Goal: Transaction & Acquisition: Purchase product/service

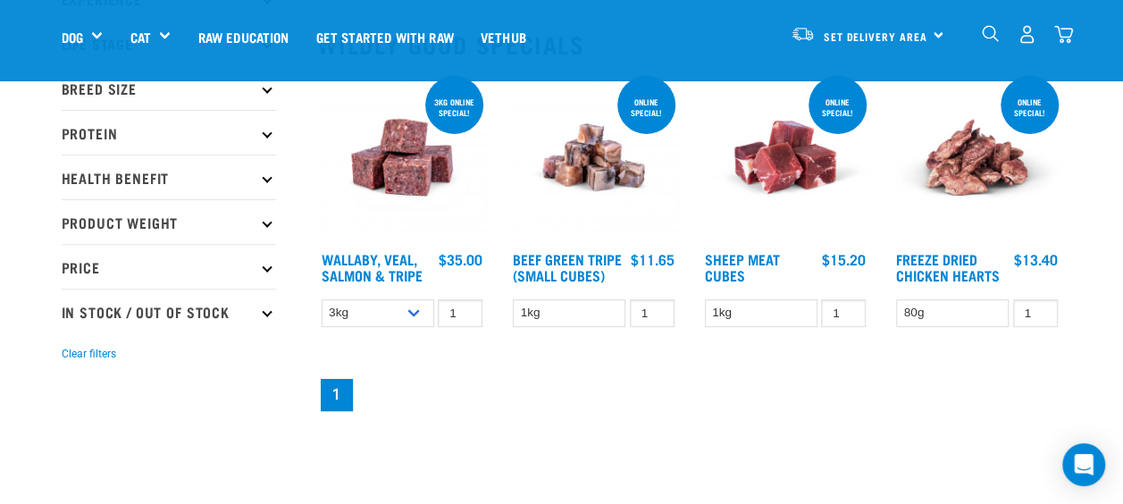
scroll to position [194, 0]
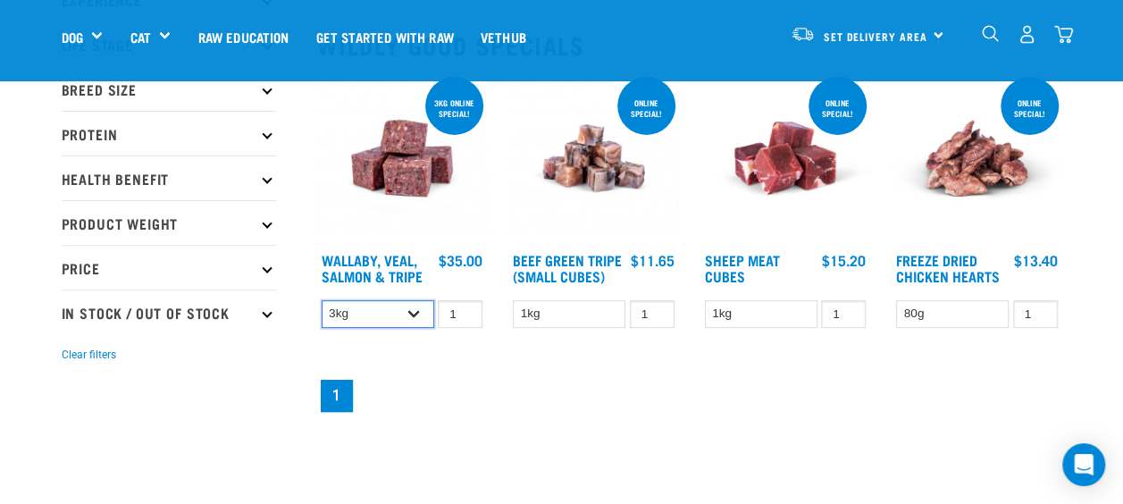
click at [420, 309] on select "3kg 1kg Bulk (18kg)" at bounding box center [378, 314] width 113 height 28
click at [322, 300] on select "3kg 1kg Bulk (18kg)" at bounding box center [378, 314] width 113 height 28
click at [423, 325] on select "3kg 1kg Bulk (18kg)" at bounding box center [378, 314] width 113 height 28
select select "45457"
click at [322, 300] on select "3kg 1kg Bulk (18kg)" at bounding box center [378, 314] width 113 height 28
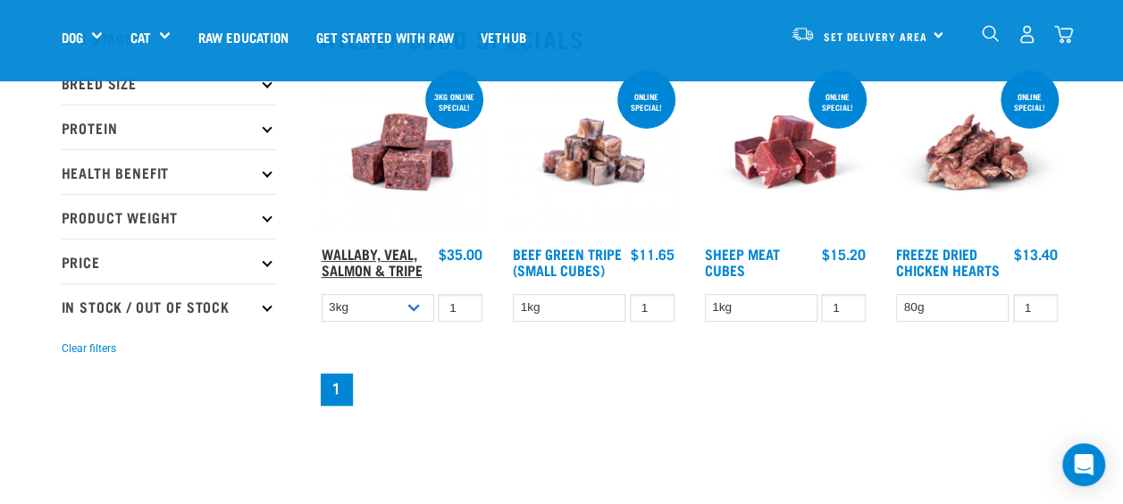
scroll to position [0, 0]
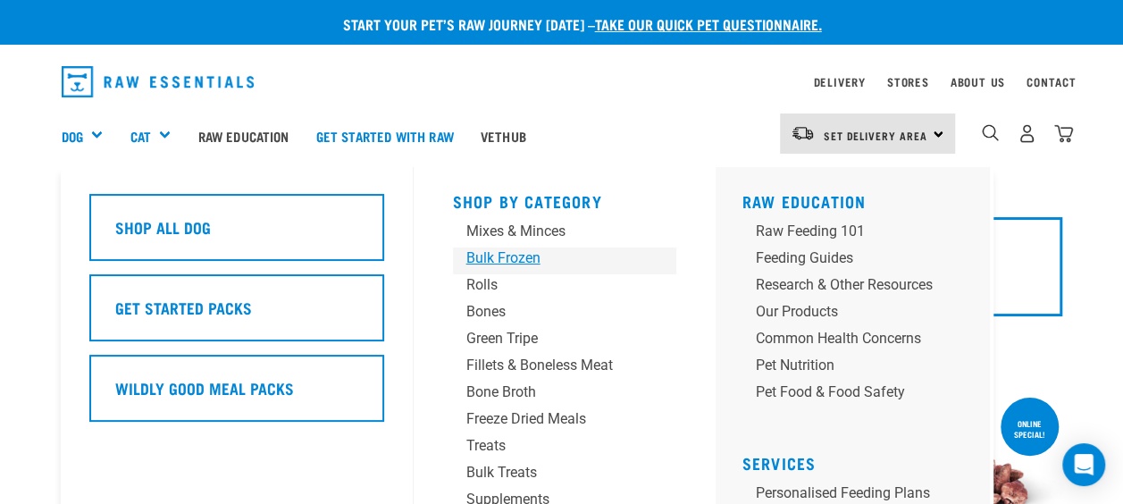
click at [539, 262] on div "Bulk Frozen" at bounding box center [549, 257] width 167 height 21
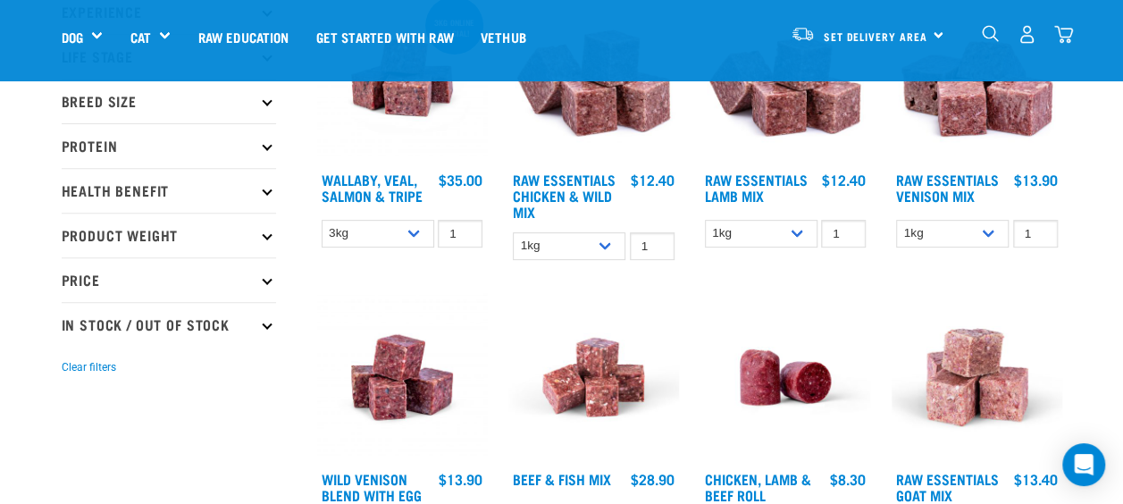
scroll to position [275, 0]
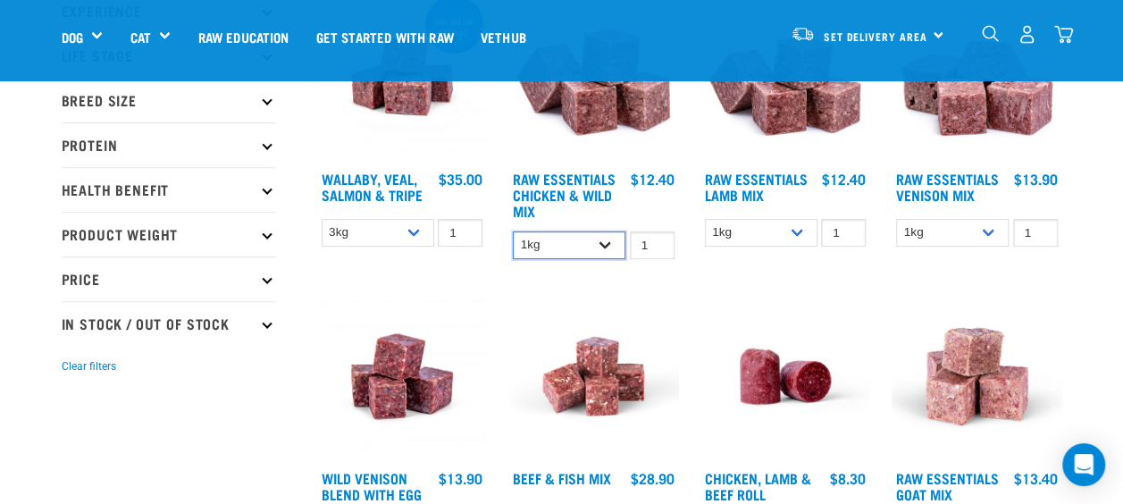
click at [610, 252] on select "1kg 3kg Bulk (10kg)" at bounding box center [569, 245] width 113 height 28
select select "14881"
click at [513, 231] on select "1kg 3kg Bulk (10kg)" at bounding box center [569, 245] width 113 height 28
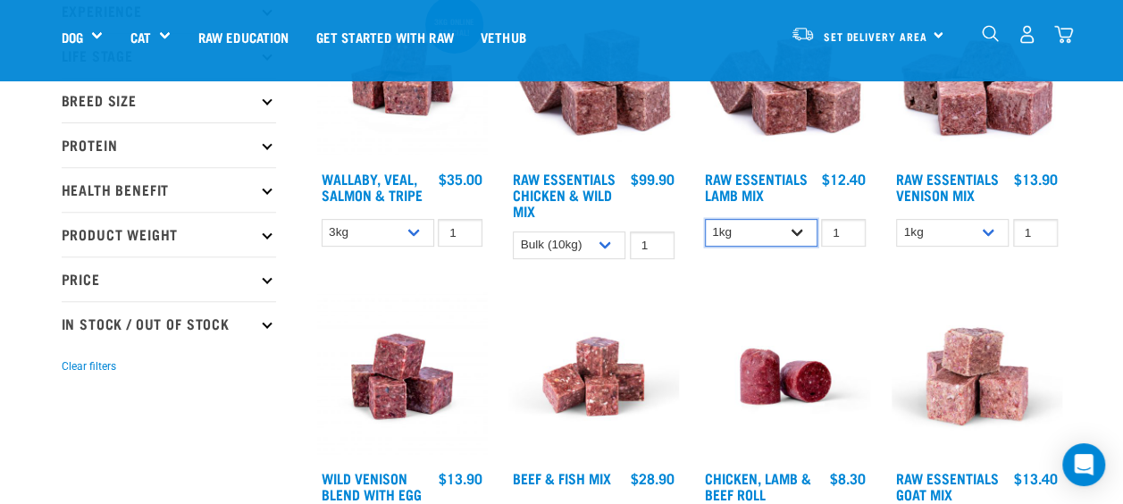
click at [800, 232] on select "1kg 3kg Bulk (10kg)" at bounding box center [761, 233] width 113 height 28
select select "341961"
click at [705, 219] on select "1kg 3kg Bulk (10kg)" at bounding box center [761, 233] width 113 height 28
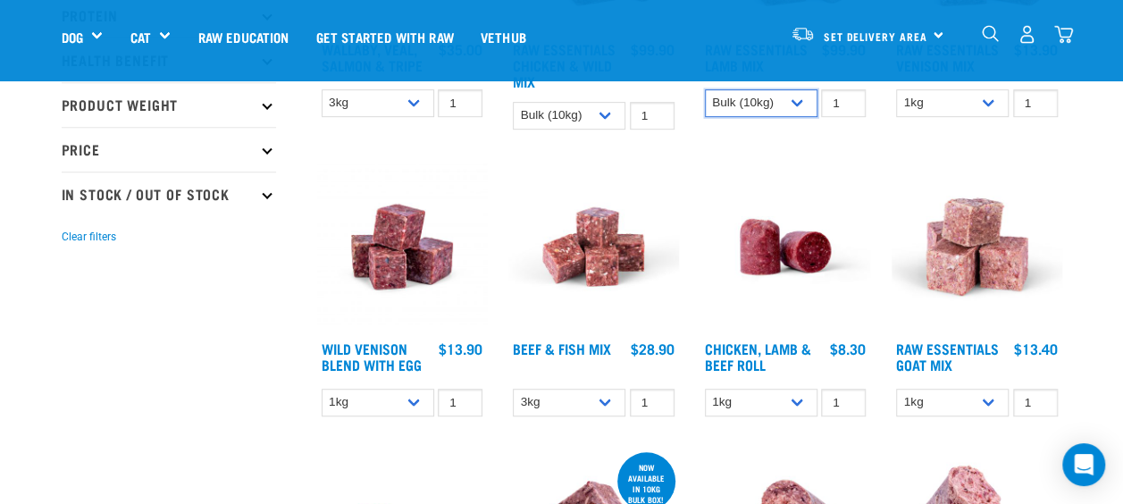
scroll to position [406, 0]
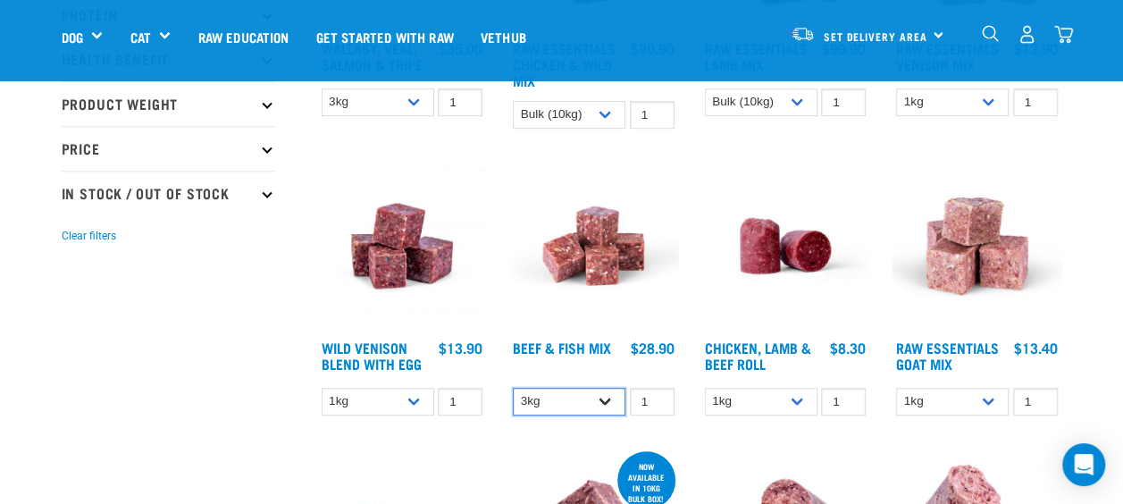
click at [606, 393] on select "3kg Bulk (10kg)" at bounding box center [569, 402] width 113 height 28
select select "435759"
click at [513, 388] on select "3kg Bulk (10kg)" at bounding box center [569, 402] width 113 height 28
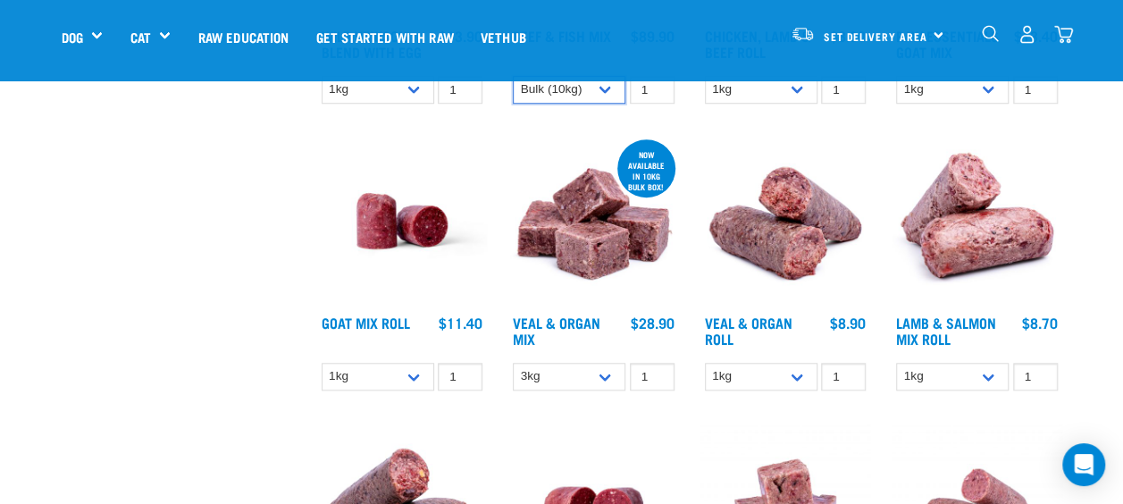
scroll to position [718, 0]
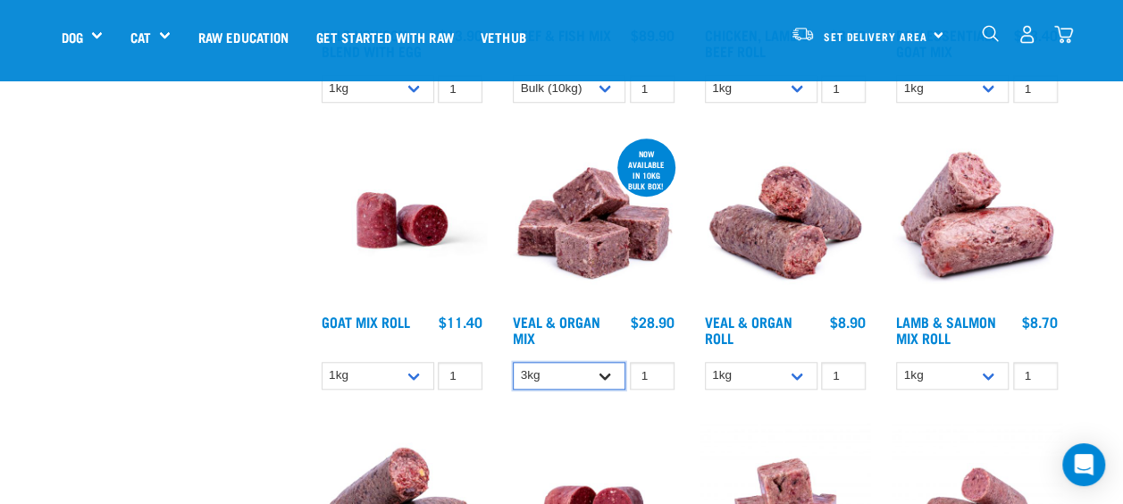
click at [610, 375] on select "3kg Bulk (10kg)" at bounding box center [569, 376] width 113 height 28
select select "951"
click at [513, 362] on select "3kg Bulk (10kg)" at bounding box center [569, 376] width 113 height 28
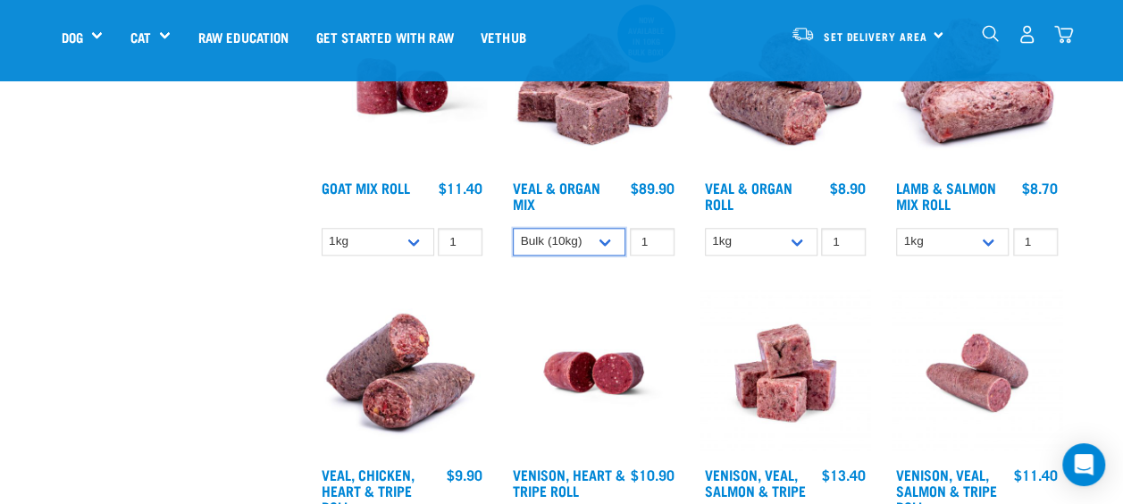
scroll to position [854, 0]
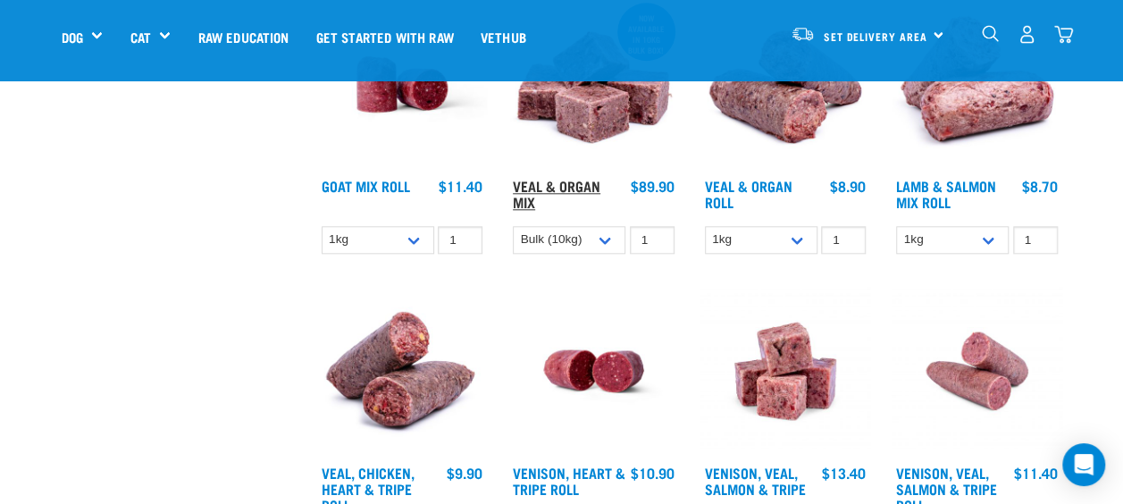
click at [545, 188] on link "Veal & Organ Mix" at bounding box center [557, 193] width 88 height 24
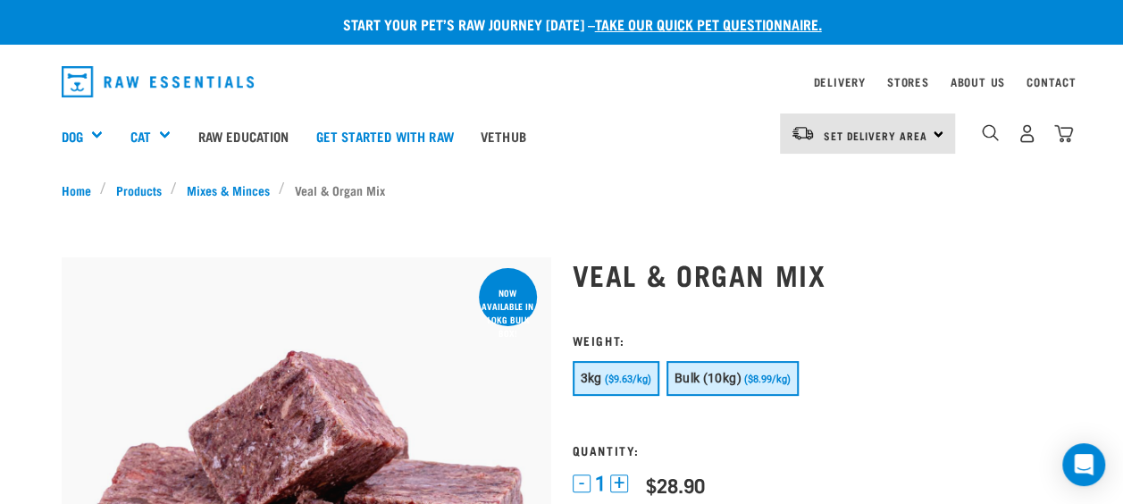
click at [741, 373] on button "Bulk (10kg) ($8.99/kg)" at bounding box center [732, 378] width 132 height 35
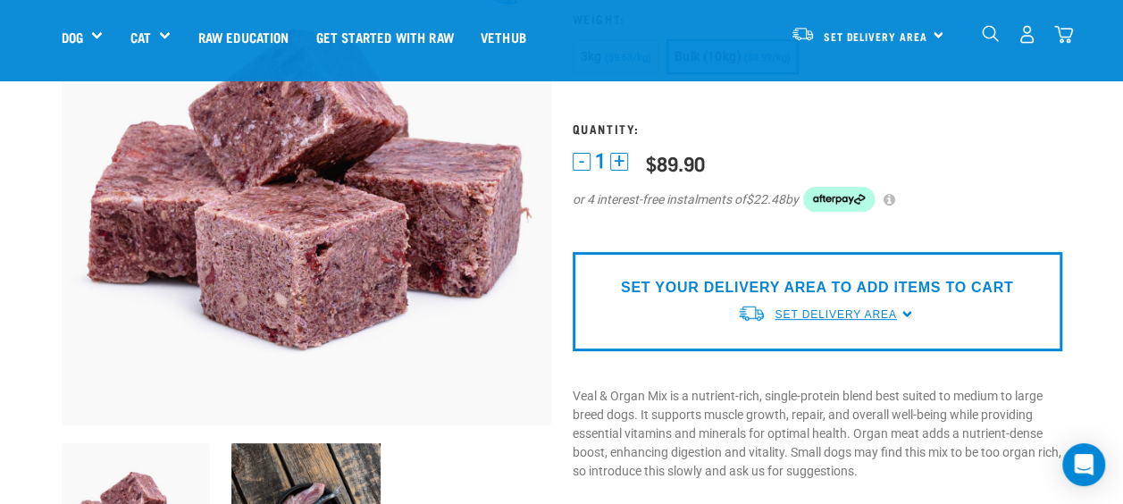
scroll to position [200, 0]
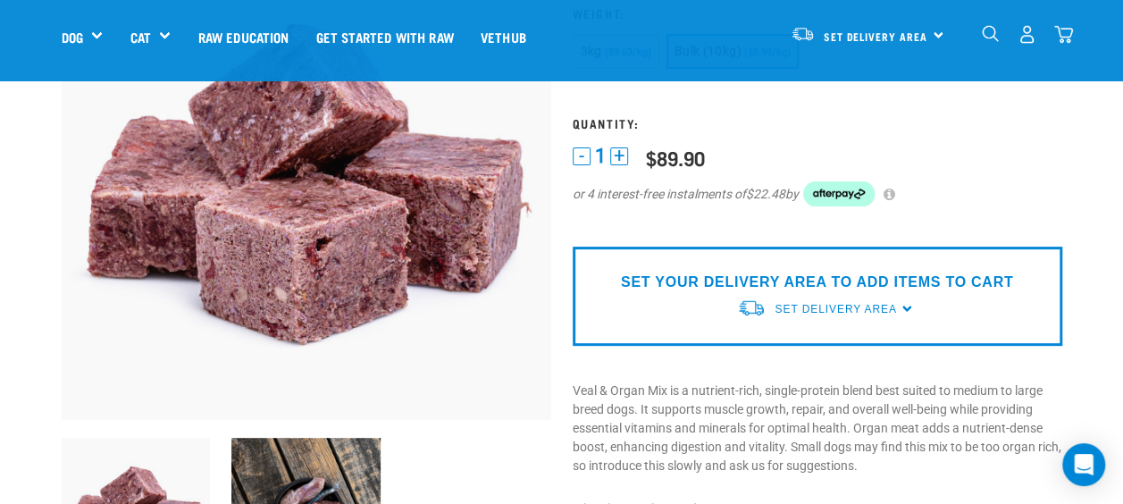
click at [936, 39] on div "Set Delivery Area North Island South Island" at bounding box center [867, 34] width 175 height 40
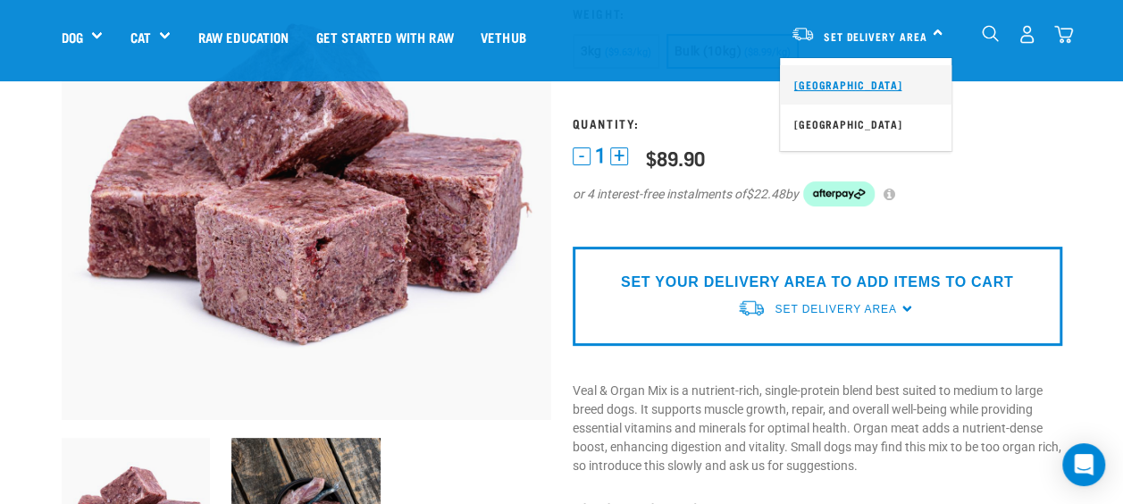
click at [846, 80] on link "[GEOGRAPHIC_DATA]" at bounding box center [866, 84] width 172 height 39
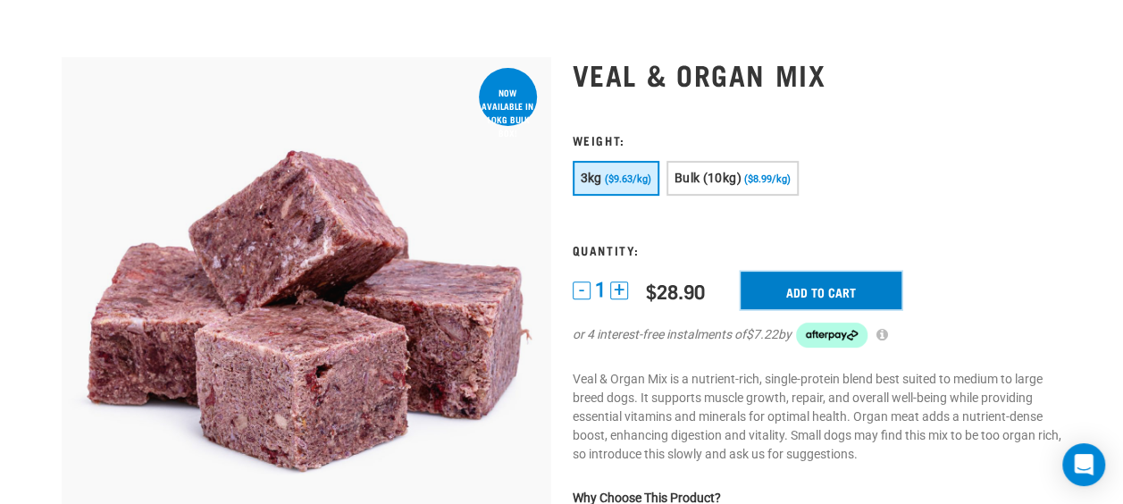
click at [822, 284] on input "Add to cart" at bounding box center [821, 291] width 161 height 38
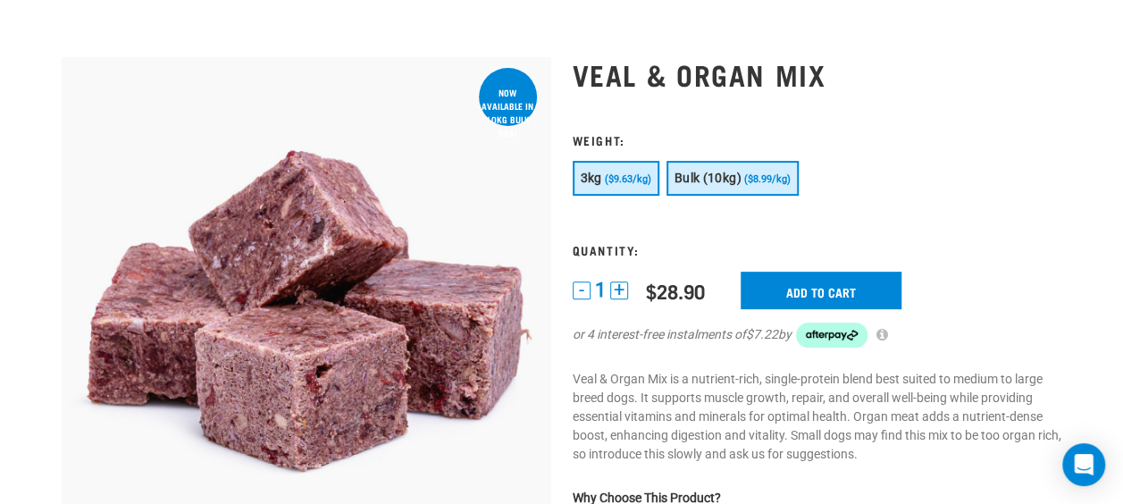
click at [747, 180] on span "($8.99/kg)" at bounding box center [767, 179] width 46 height 12
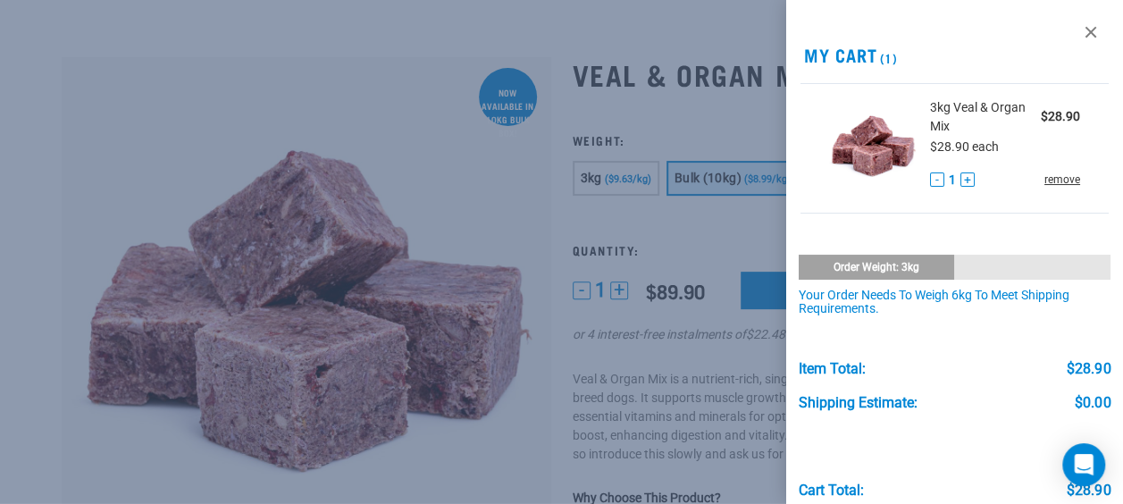
click at [1051, 179] on link "remove" at bounding box center [1062, 180] width 36 height 16
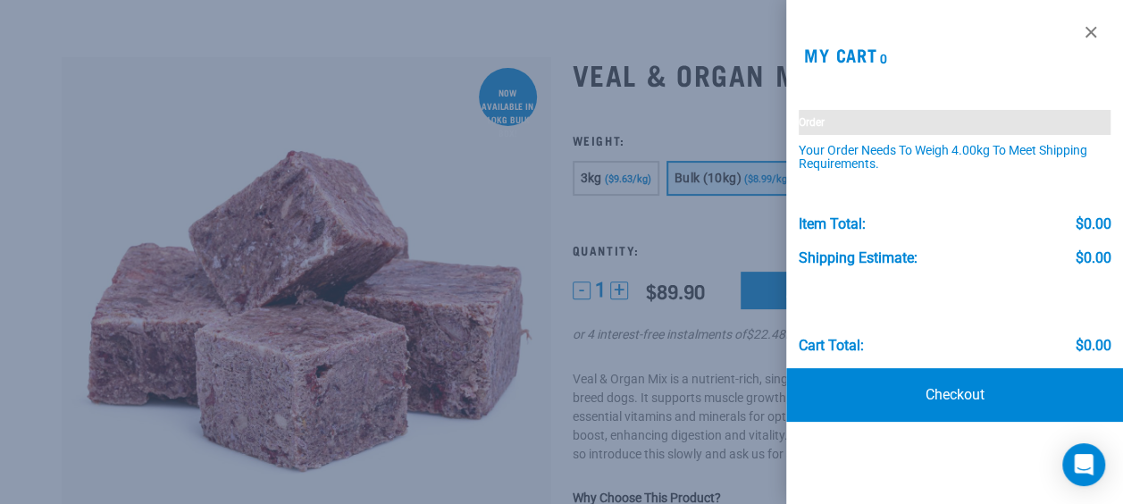
click at [728, 173] on div at bounding box center [561, 252] width 1123 height 504
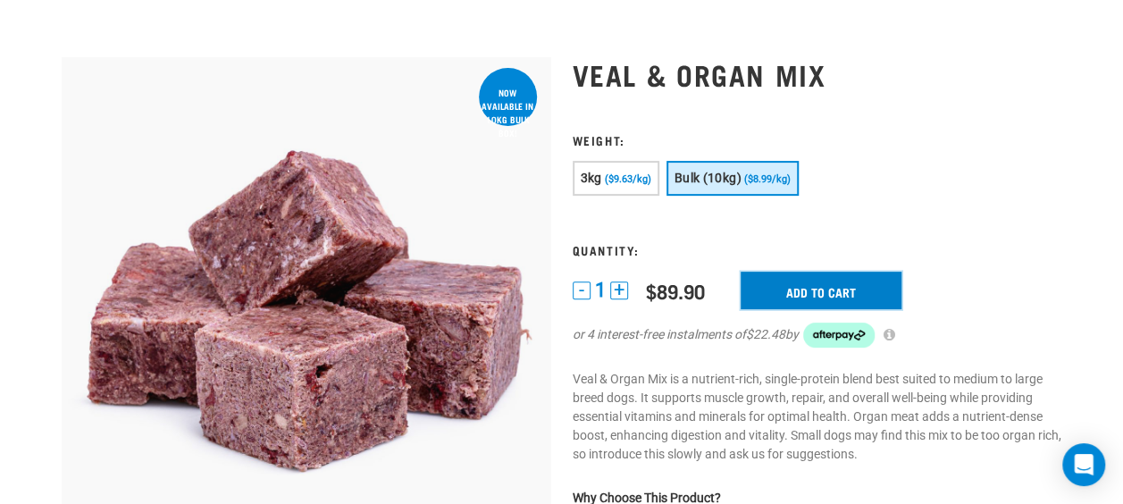
click at [794, 295] on input "Add to cart" at bounding box center [821, 291] width 161 height 38
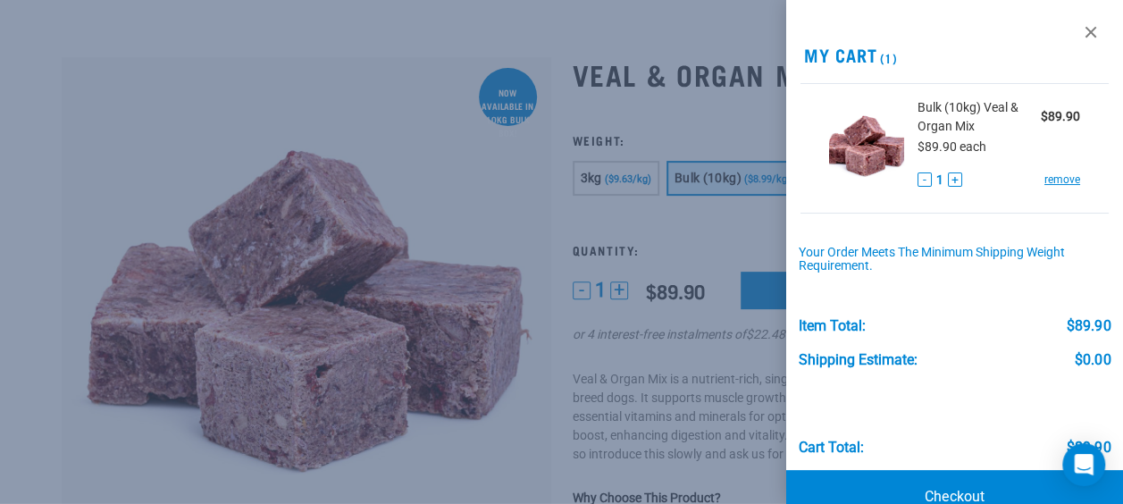
click at [629, 41] on div at bounding box center [561, 252] width 1123 height 504
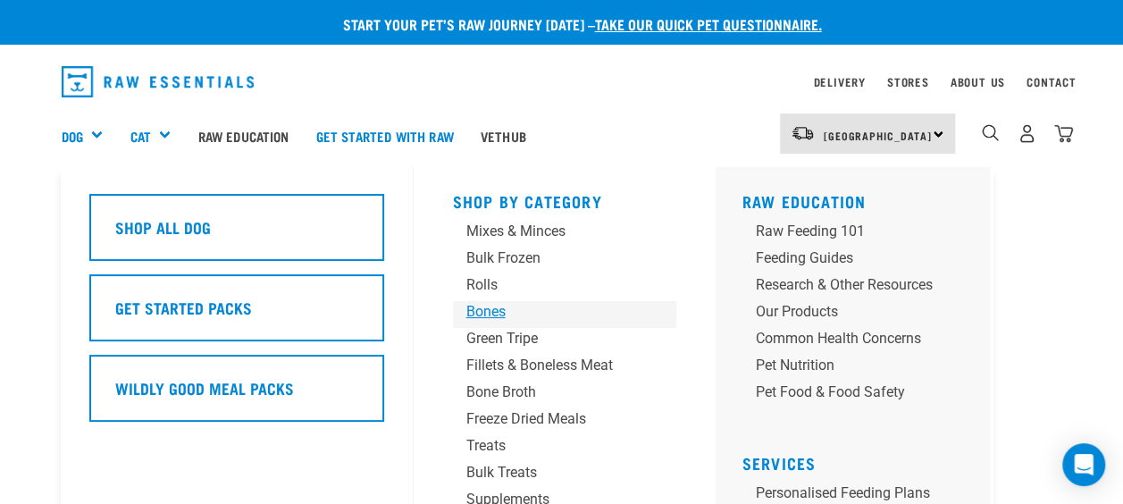
click at [497, 308] on div "Bones" at bounding box center [549, 311] width 167 height 21
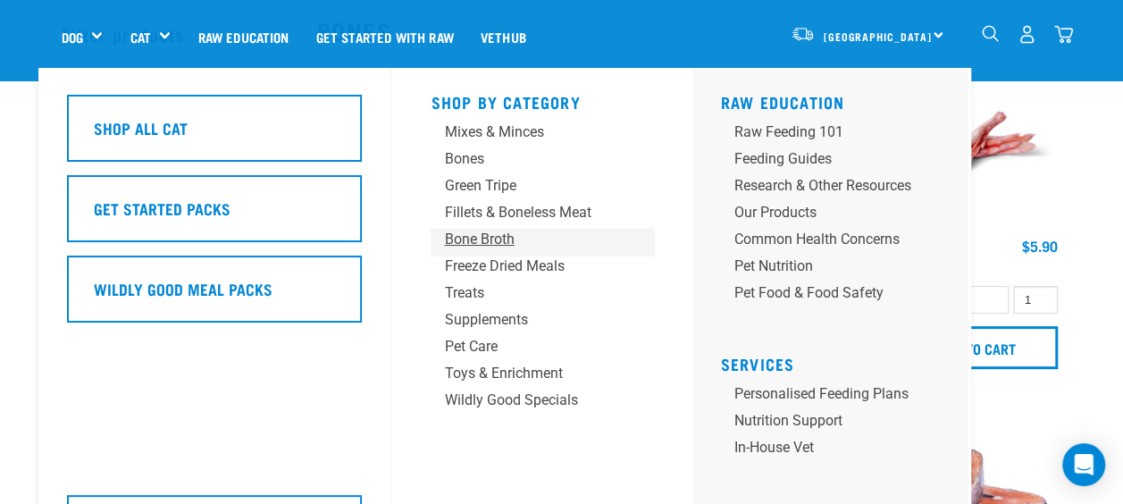
scroll to position [77, 0]
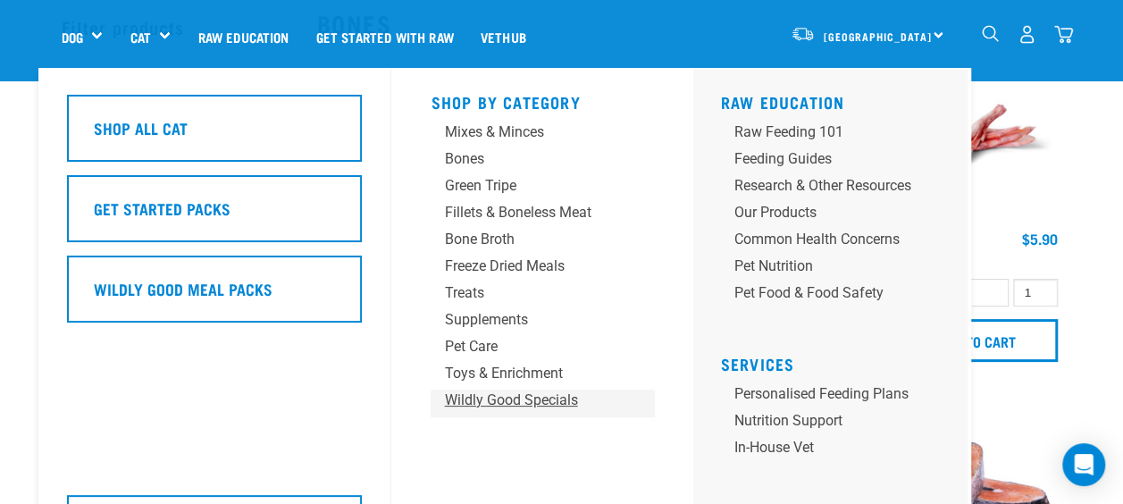
click at [480, 407] on div "Wildly Good Specials" at bounding box center [527, 399] width 167 height 21
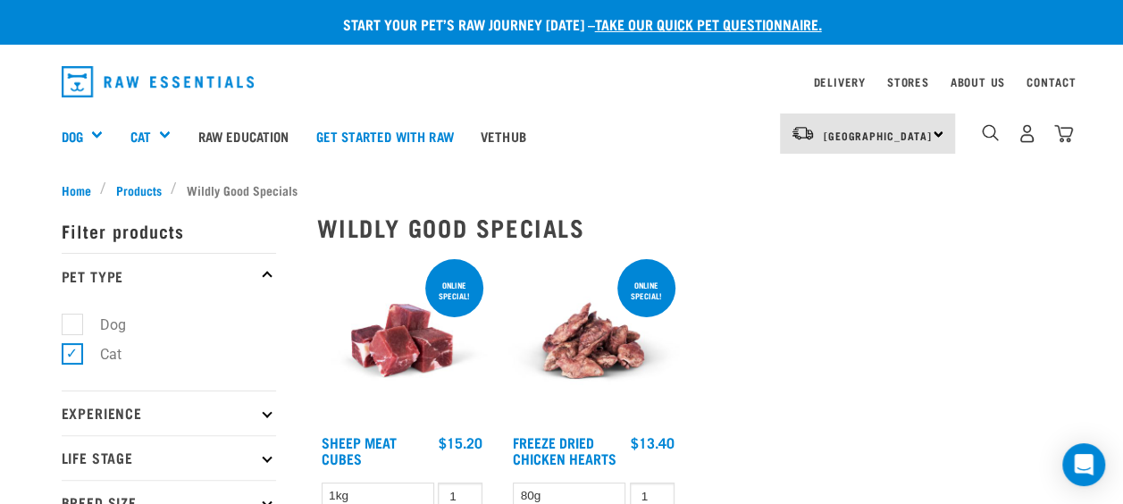
click at [75, 316] on label "Dog" at bounding box center [102, 325] width 62 height 22
click at [73, 316] on input "Dog" at bounding box center [68, 321] width 12 height 12
checkbox input "true"
click at [71, 358] on label "Cat" at bounding box center [99, 354] width 57 height 22
click at [71, 356] on input "Cat" at bounding box center [68, 351] width 12 height 12
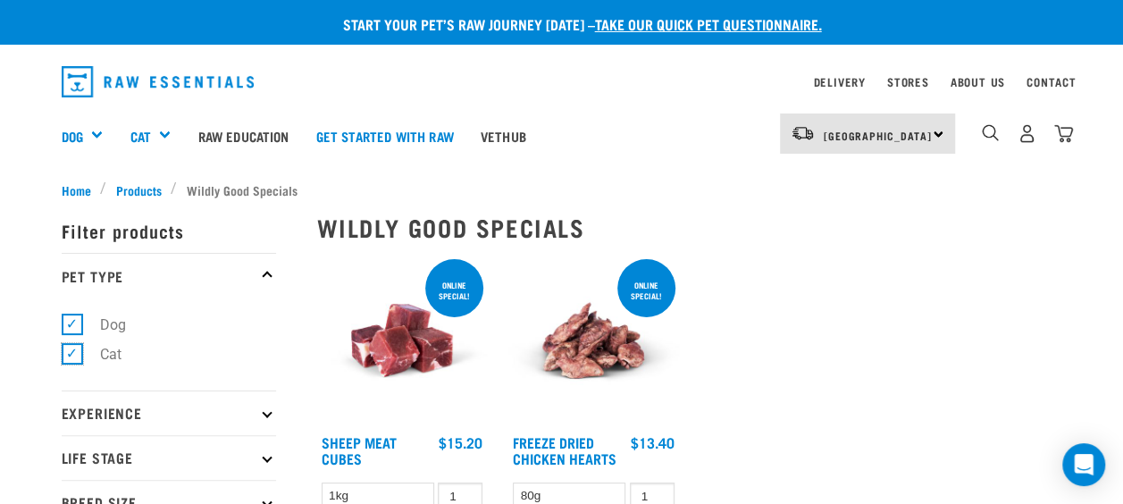
checkbox input "false"
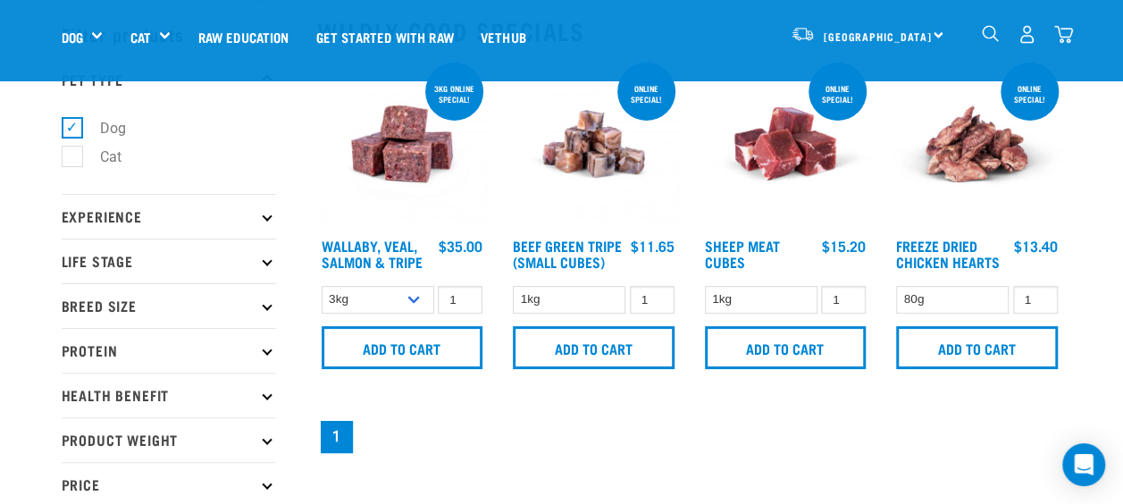
scroll to position [77, 0]
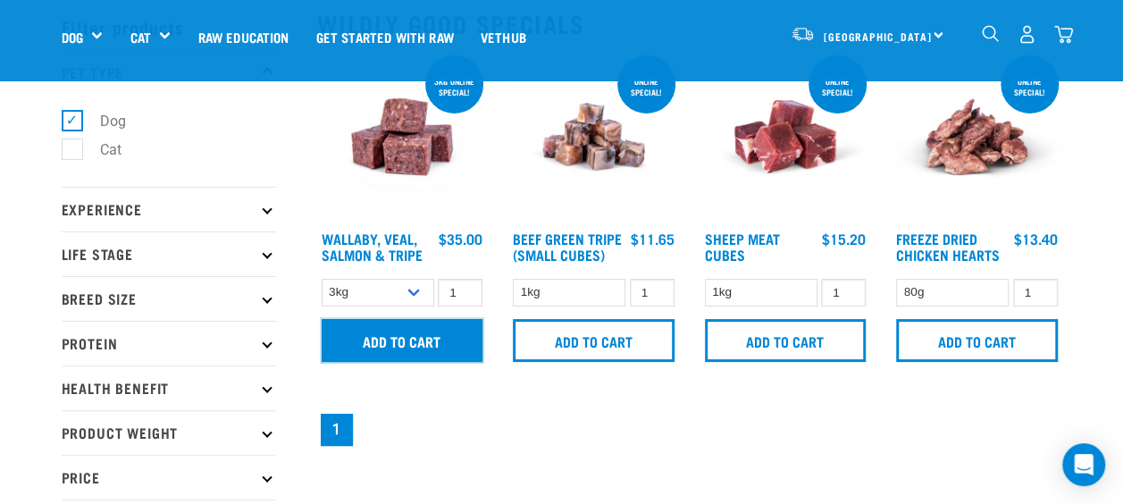
click at [423, 350] on input "Add to cart" at bounding box center [403, 340] width 162 height 43
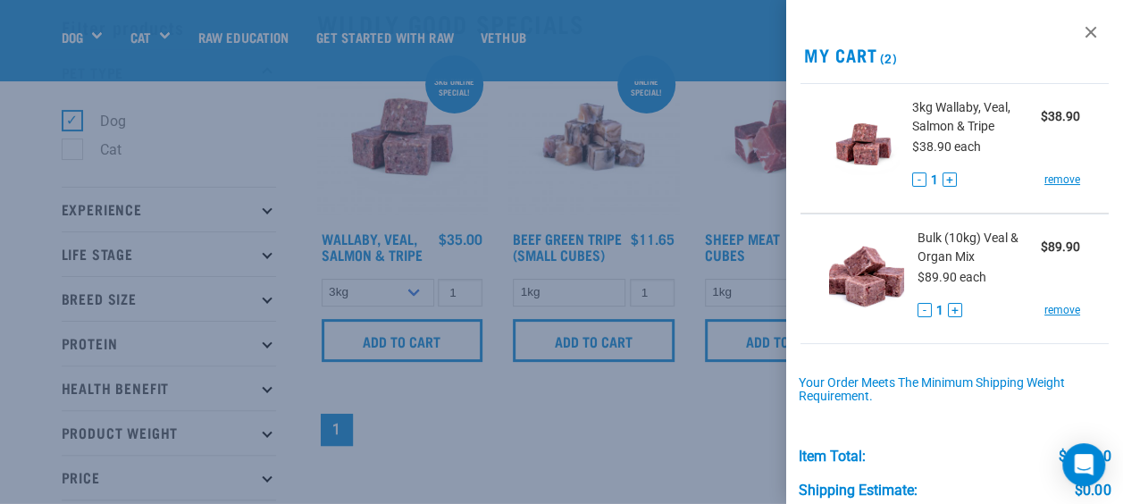
click at [644, 429] on div at bounding box center [561, 252] width 1123 height 504
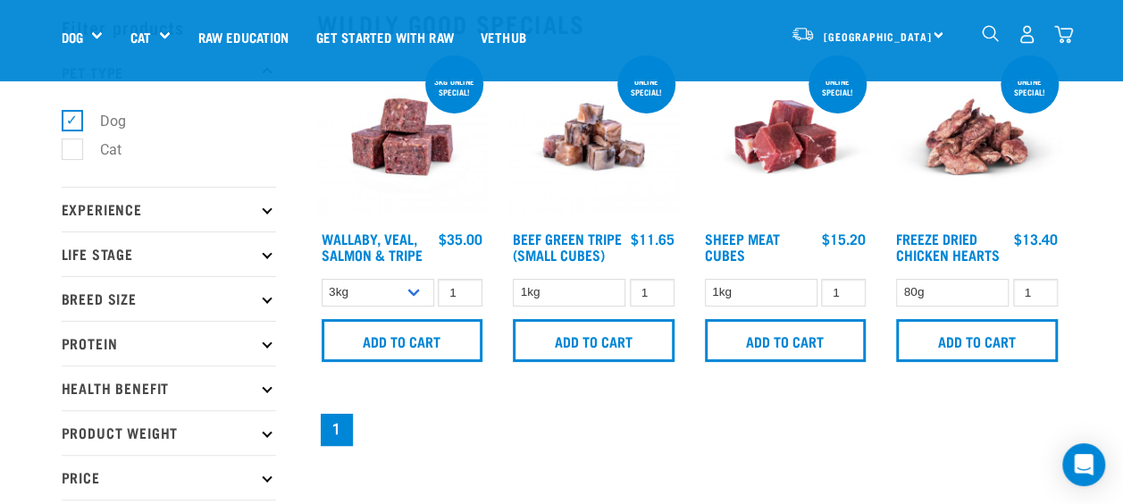
click at [1056, 36] on img "dropdown navigation" at bounding box center [1063, 34] width 19 height 19
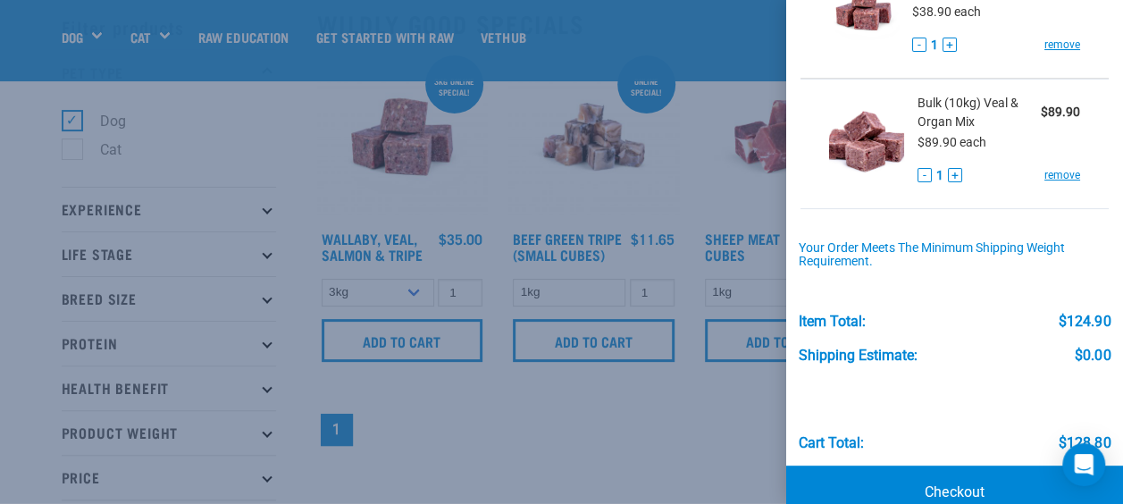
scroll to position [170, 0]
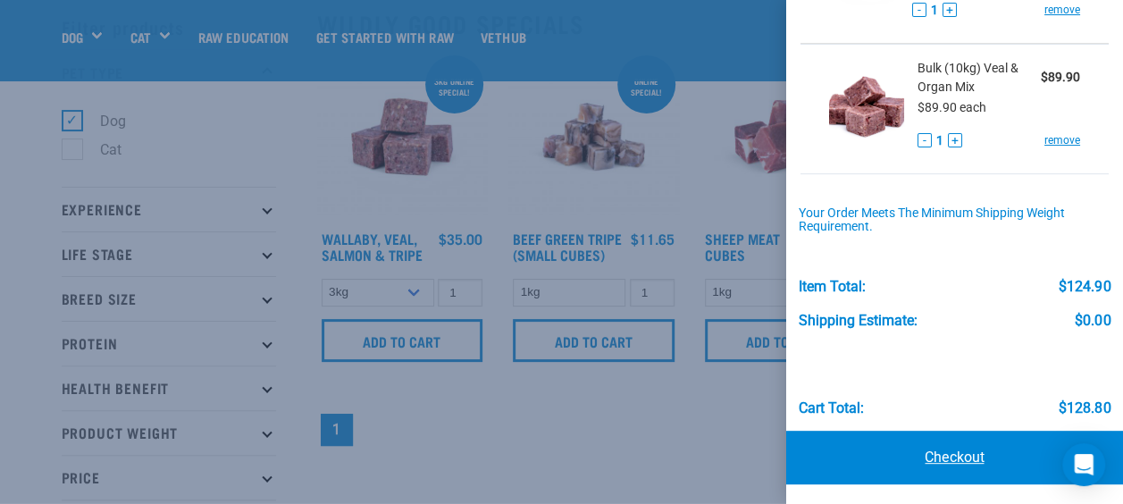
click at [927, 448] on link "Checkout" at bounding box center [954, 458] width 337 height 54
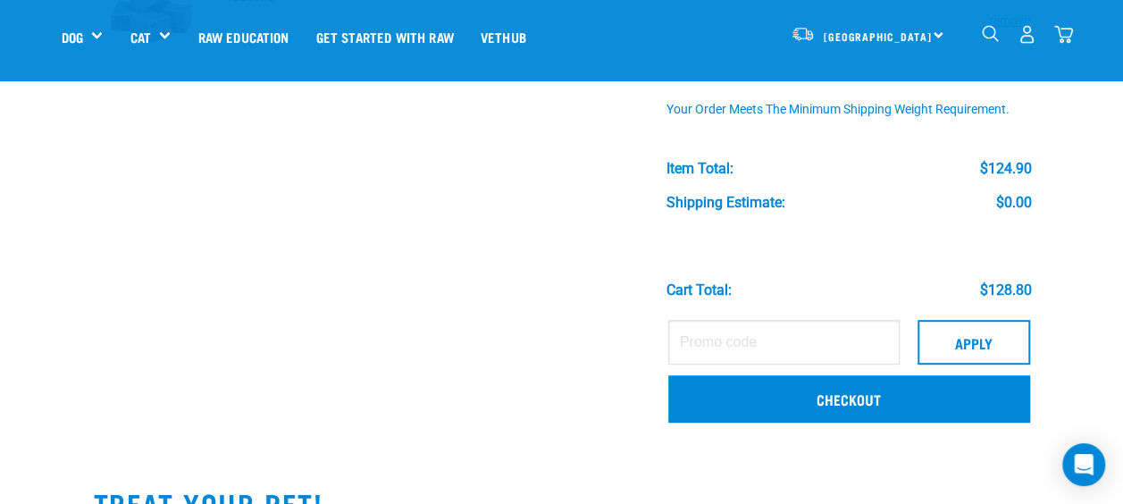
scroll to position [324, 0]
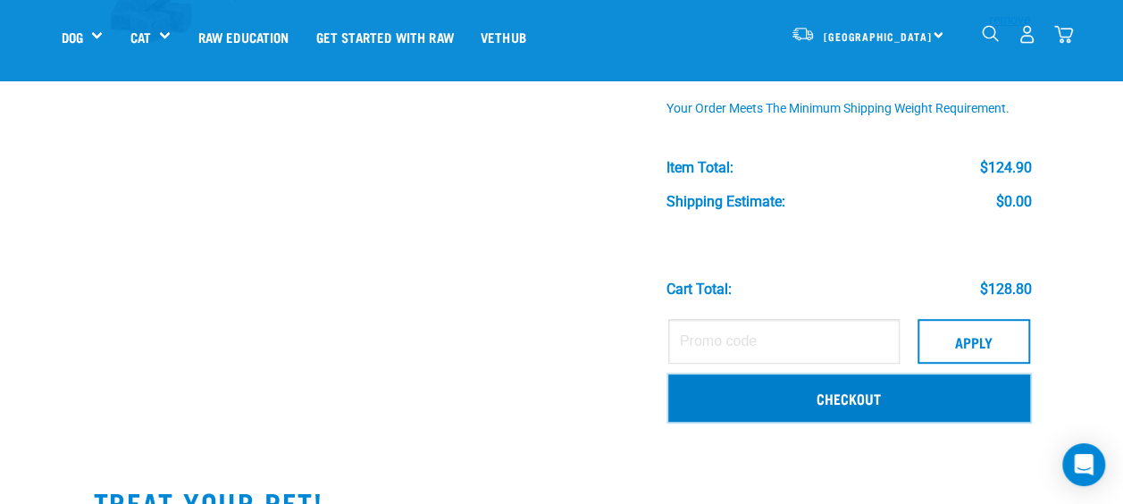
click at [842, 404] on link "Checkout" at bounding box center [849, 397] width 362 height 46
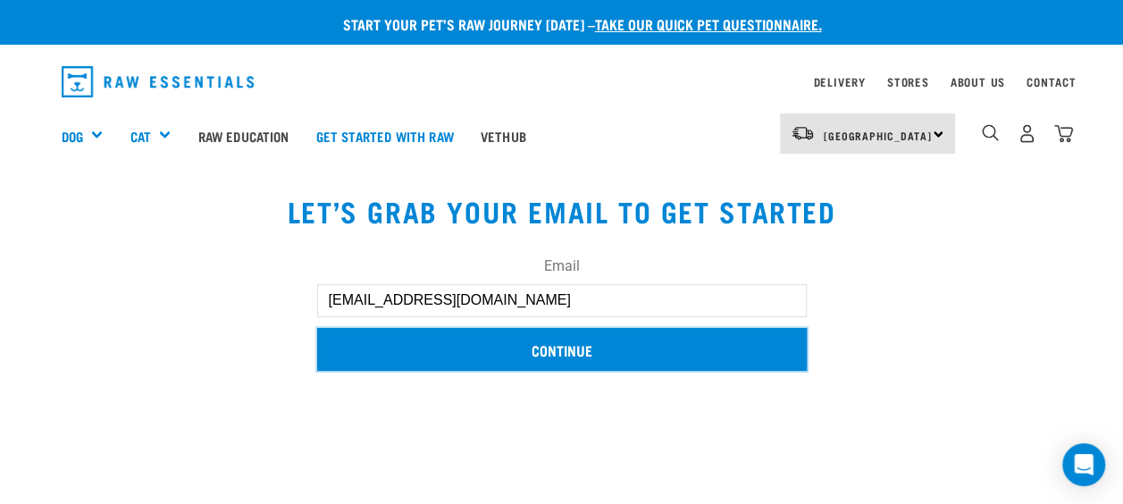
click at [541, 345] on input "Continue" at bounding box center [562, 349] width 490 height 43
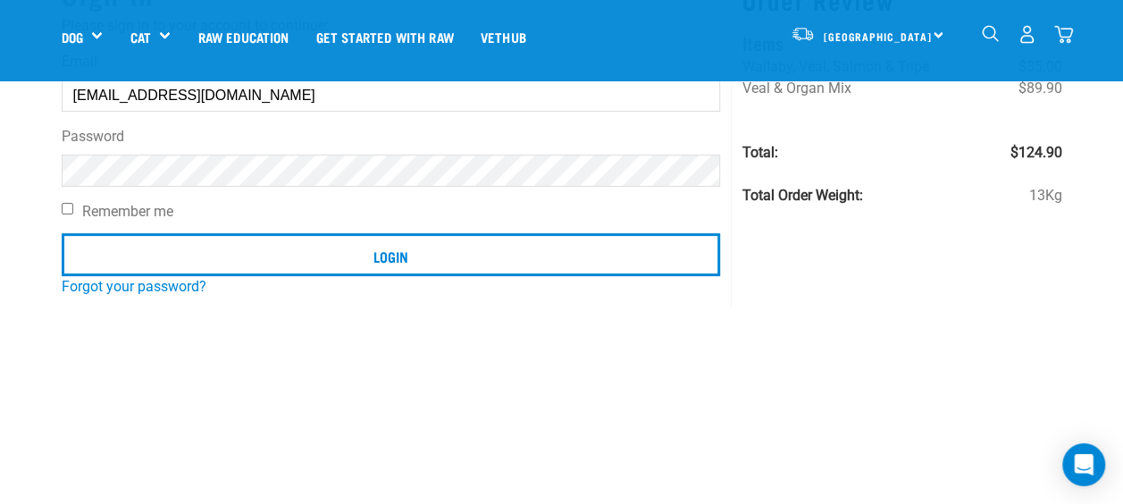
scroll to position [170, 0]
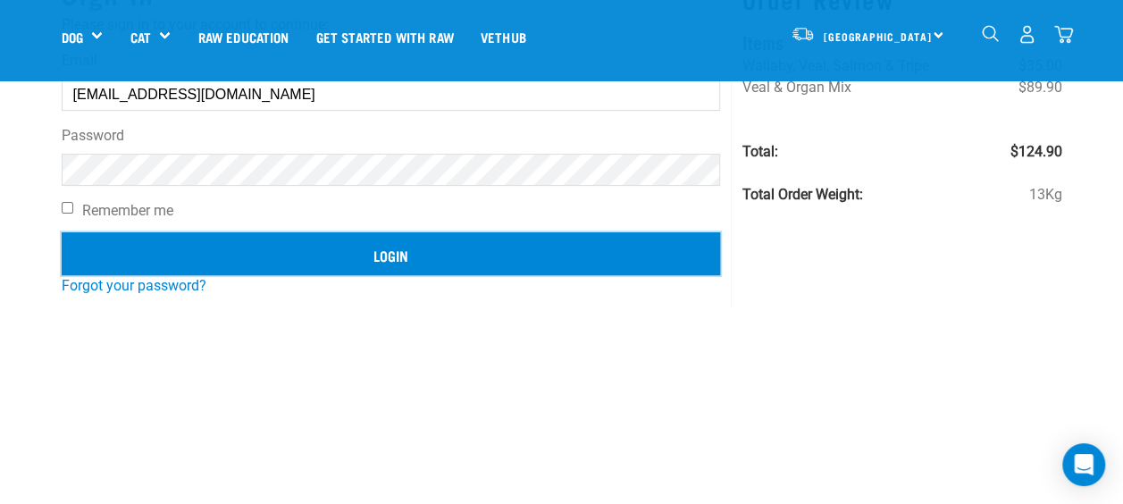
click at [450, 250] on input "Login" at bounding box center [391, 253] width 659 height 43
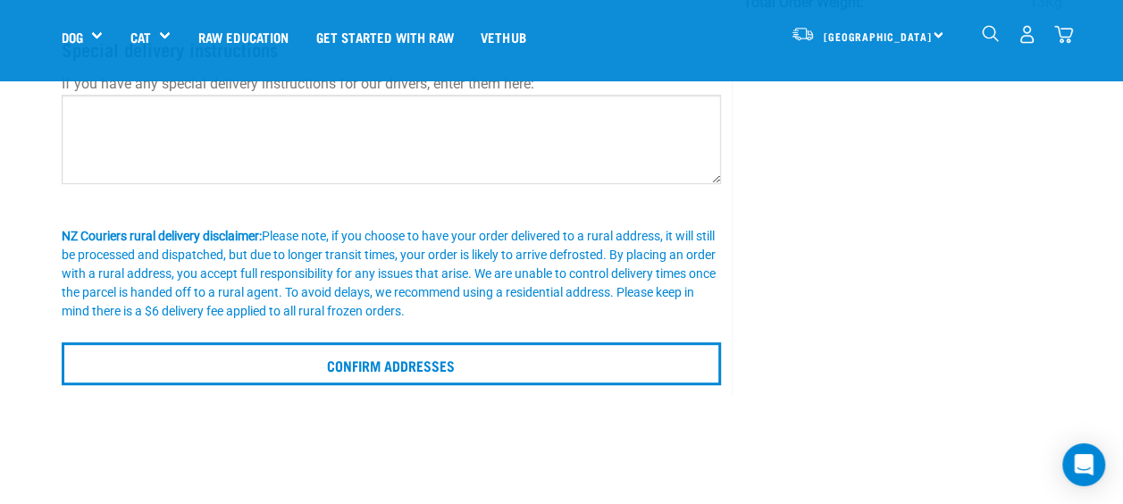
scroll to position [348, 0]
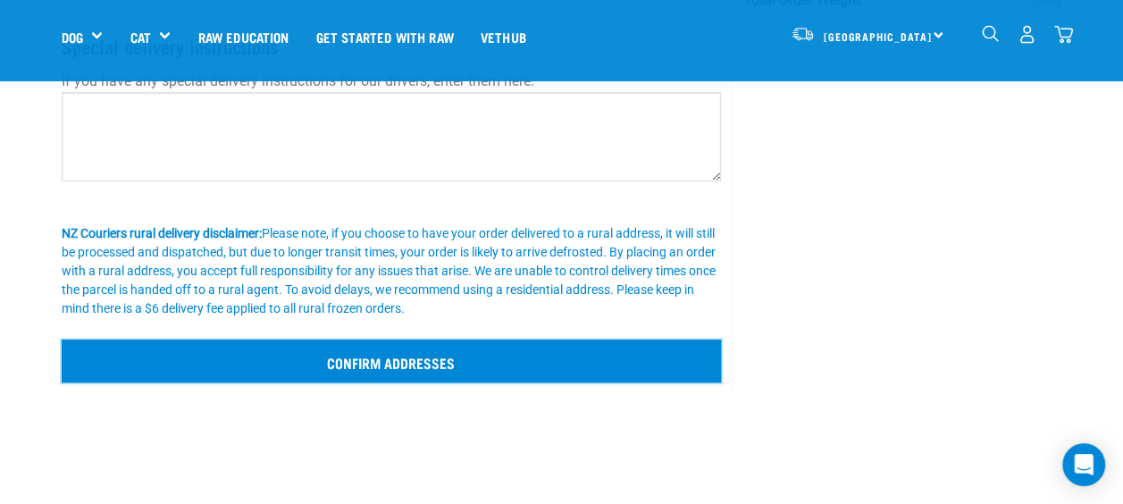
click at [419, 365] on input "Confirm addresses" at bounding box center [392, 360] width 660 height 43
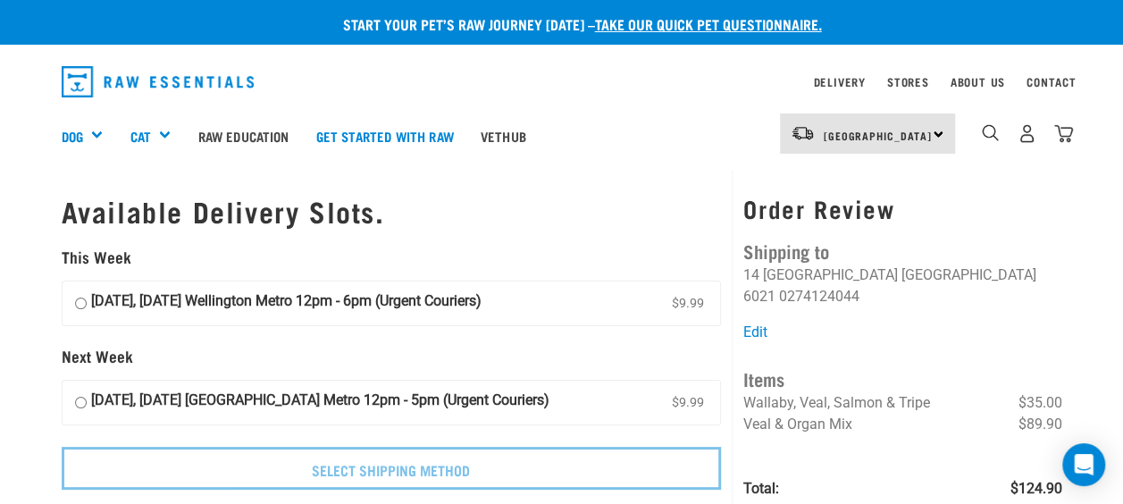
click at [79, 403] on input "02 October, Thursday Wellington Metro 12pm - 5pm (Urgent Couriers) $9.99" at bounding box center [81, 402] width 12 height 27
radio input "true"
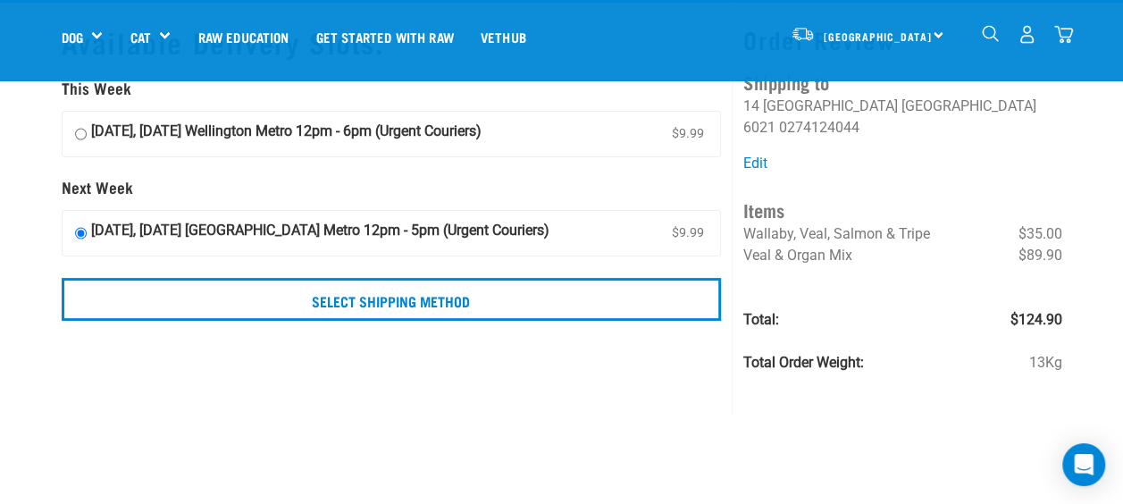
scroll to position [60, 0]
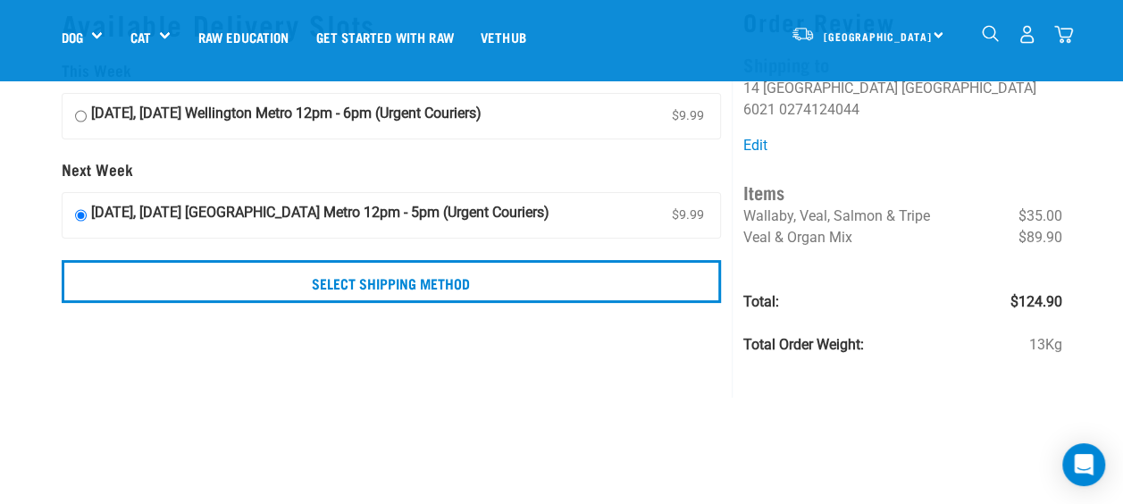
click at [79, 120] on input "28 September, Sunday Wellington Metro 12pm - 6pm (Urgent Couriers) $9.99" at bounding box center [81, 116] width 12 height 27
radio input "true"
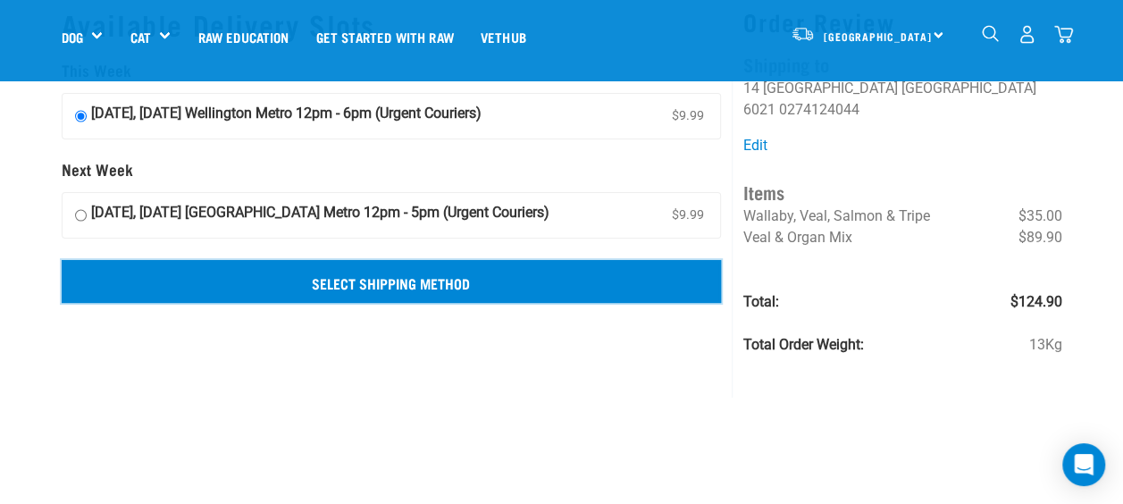
click at [347, 286] on input "Select Shipping Method" at bounding box center [392, 281] width 660 height 43
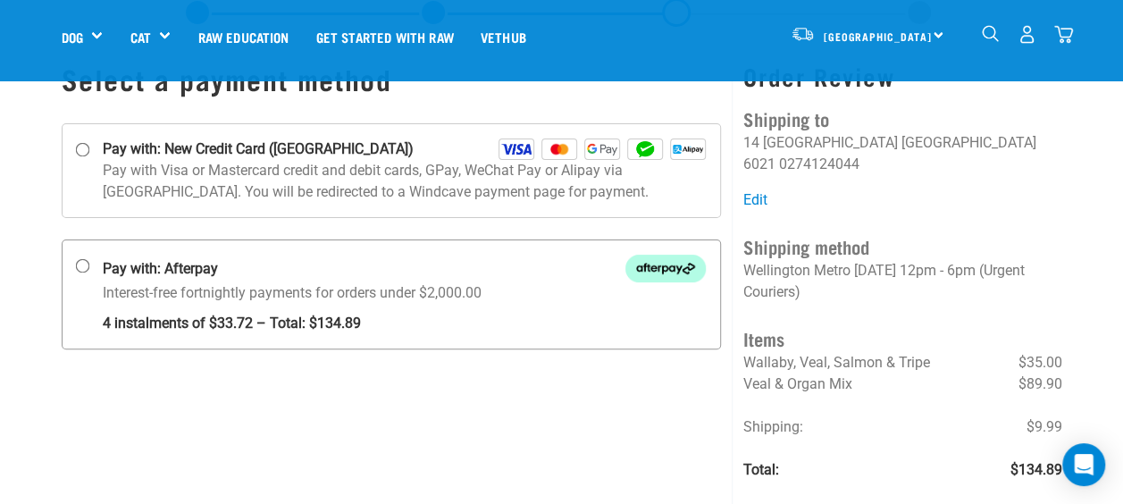
scroll to position [75, 0]
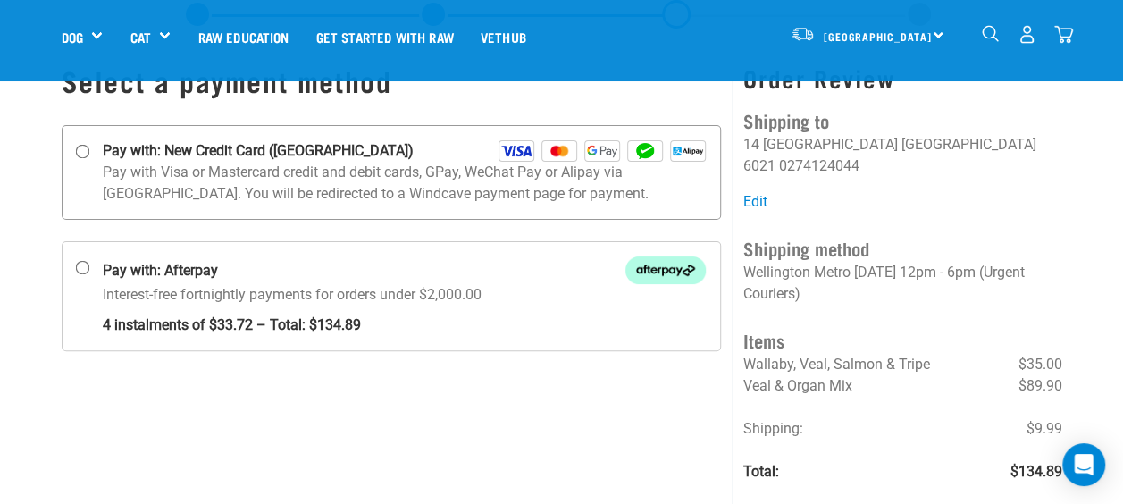
click at [75, 150] on input "Pay with: New Credit Card ([GEOGRAPHIC_DATA])" at bounding box center [82, 152] width 14 height 14
radio input "true"
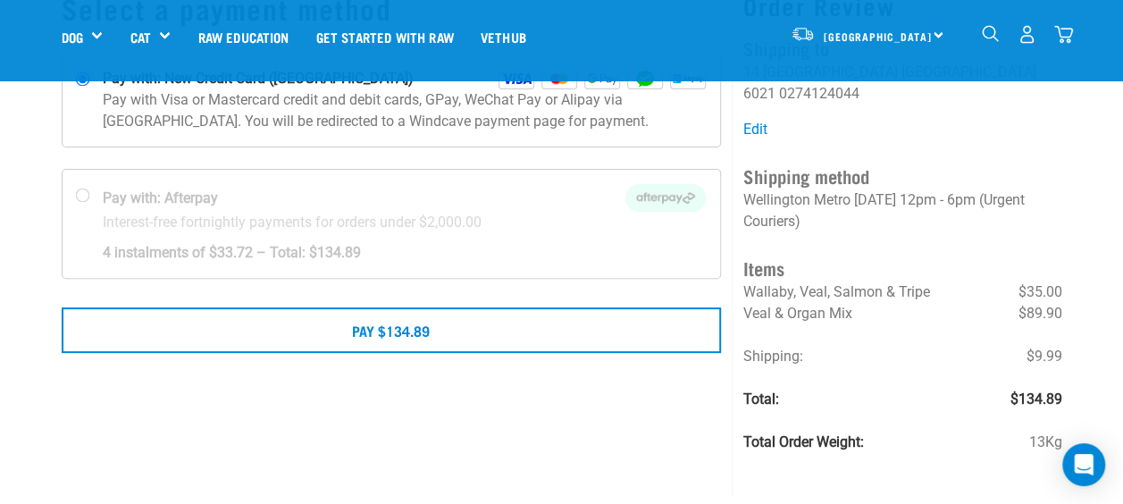
scroll to position [148, 0]
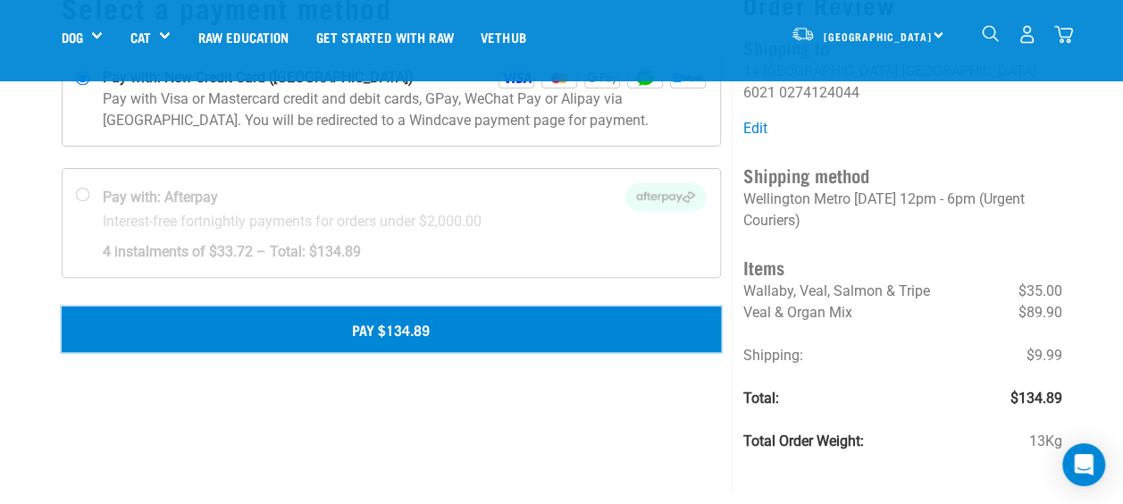
click at [461, 333] on button "Pay $134.89" at bounding box center [392, 328] width 660 height 45
